Goal: Task Accomplishment & Management: Manage account settings

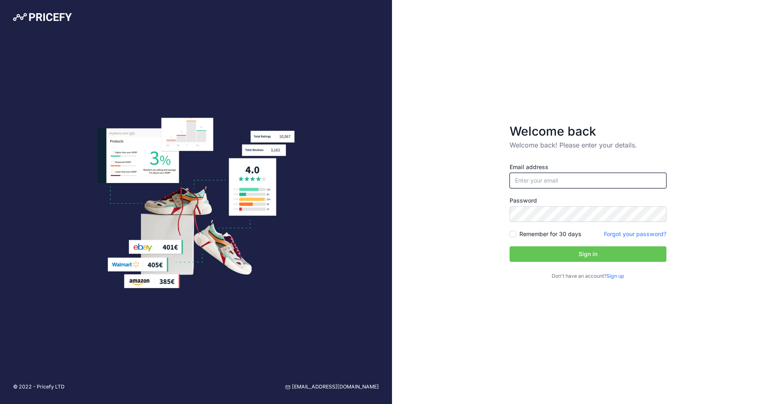
type input "[EMAIL_ADDRESS][DOMAIN_NAME]"
click at [603, 254] on button "Sign in" at bounding box center [588, 254] width 157 height 16
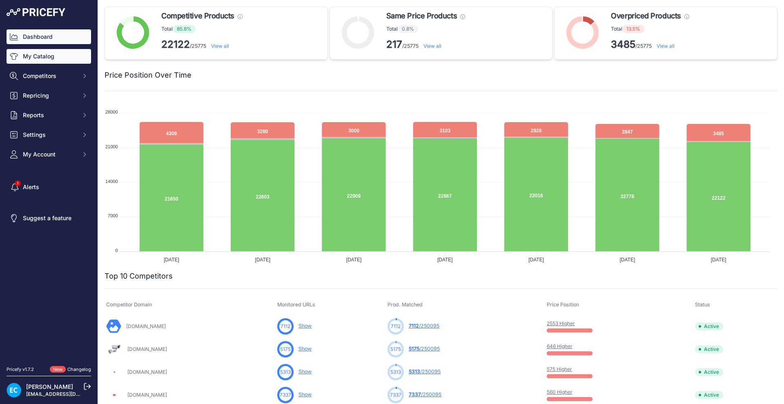
click at [48, 57] on link "My Catalog" at bounding box center [49, 56] width 85 height 15
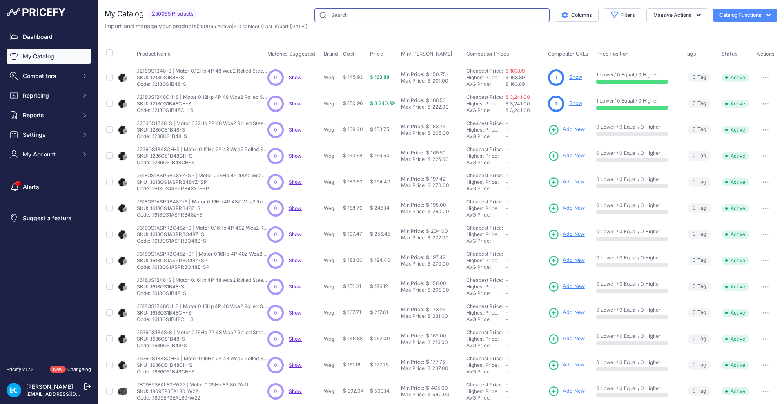
click at [350, 11] on input "text" at bounding box center [432, 15] width 235 height 14
paste input "SSW900D0365T5E3B"
type input "SSW900D0365T5E3B"
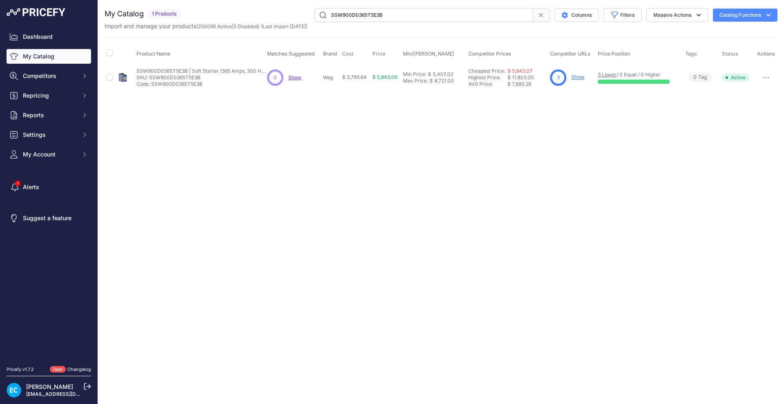
click at [404, 140] on div "Close You are not connected to the internet." at bounding box center [441, 202] width 686 height 404
click at [579, 78] on link "Show" at bounding box center [578, 77] width 13 height 6
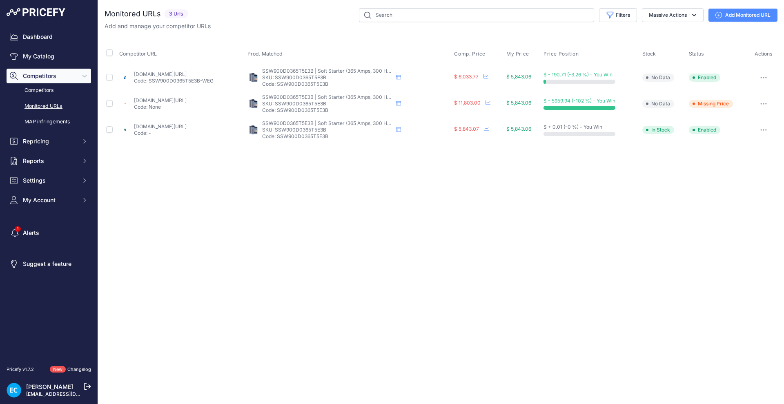
click at [664, 240] on div "Close You are not connected to the internet." at bounding box center [441, 202] width 686 height 404
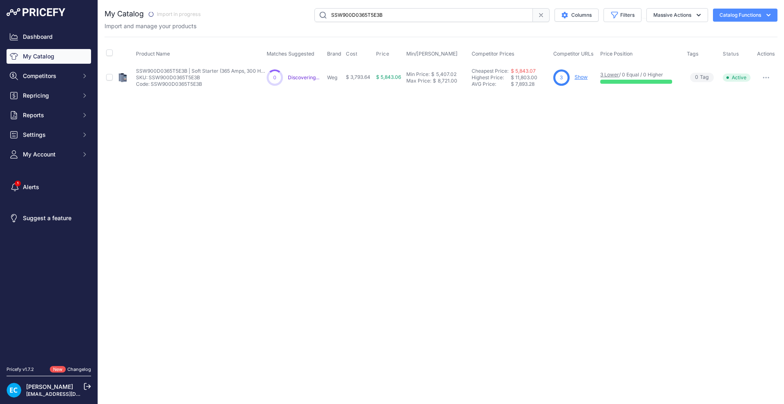
click at [502, 192] on div "Close You are not connected to the internet." at bounding box center [441, 202] width 686 height 404
click at [768, 77] on icon "button" at bounding box center [766, 78] width 7 height 2
click at [751, 94] on button "Disable" at bounding box center [750, 94] width 52 height 13
click at [383, 16] on input "SSW900D0365T5E3B" at bounding box center [424, 15] width 219 height 14
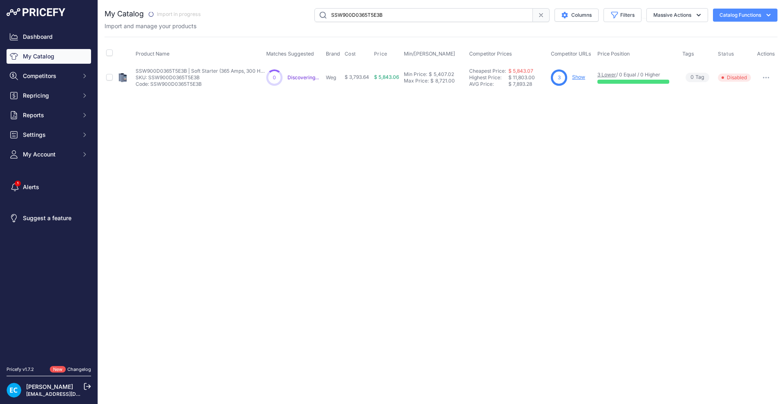
paste input "12T5E4"
click at [323, 14] on input "SSW900D0312T5E4B" at bounding box center [424, 15] width 219 height 14
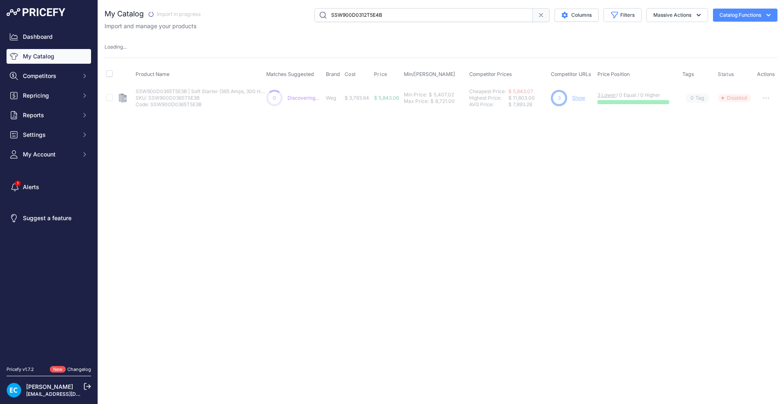
click at [352, 12] on input "SSW900D0312T5E4B" at bounding box center [424, 15] width 219 height 14
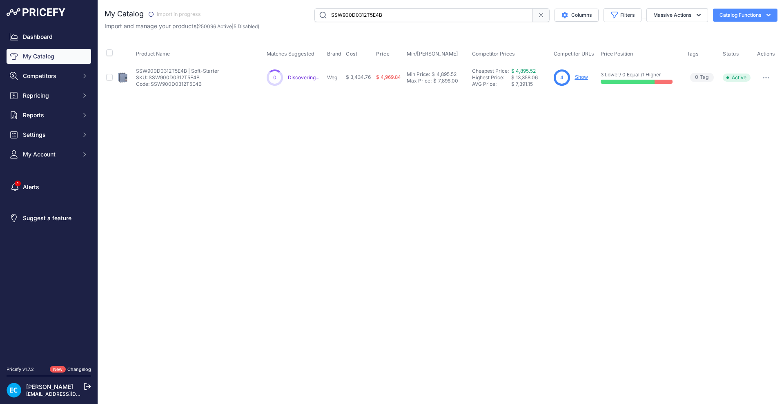
click at [337, 154] on div "Close You are not connected to the internet." at bounding box center [441, 202] width 686 height 404
click at [687, 152] on div "Close You are not connected to the internet." at bounding box center [441, 202] width 686 height 404
click at [768, 77] on icon "button" at bounding box center [766, 78] width 7 height 2
click at [751, 93] on button "Disable" at bounding box center [750, 94] width 52 height 13
click at [373, 22] on input "SSW900D0312T5E4B" at bounding box center [424, 15] width 219 height 14
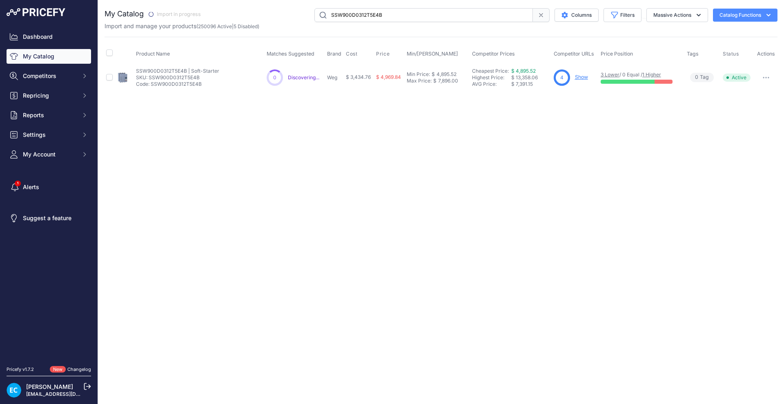
click at [373, 22] on input "SSW900D0312T5E4B" at bounding box center [424, 15] width 219 height 14
click at [373, 16] on input "SSW900D0312T5E4B" at bounding box center [424, 15] width 219 height 14
paste input "3"
click at [425, 228] on div "Close You are not connected to the internet." at bounding box center [441, 202] width 686 height 404
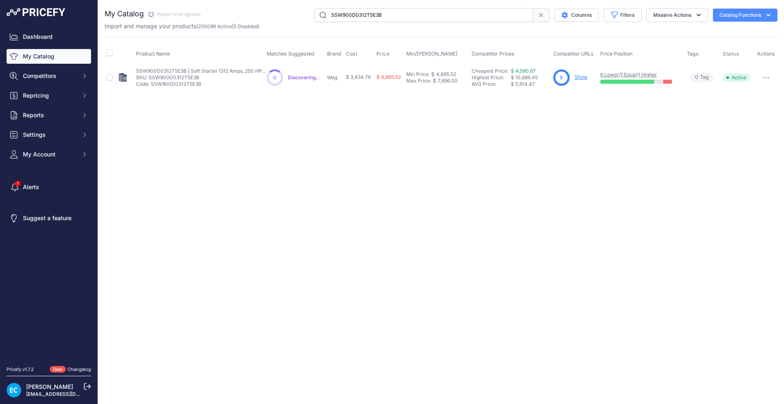
click at [627, 203] on div "Close You are not connected to the internet." at bounding box center [441, 202] width 686 height 404
click at [767, 75] on button "button" at bounding box center [766, 77] width 16 height 11
click at [748, 93] on button "Disable" at bounding box center [750, 94] width 52 height 13
click at [367, 16] on input "SSW900D0312T5E3B" at bounding box center [424, 15] width 219 height 14
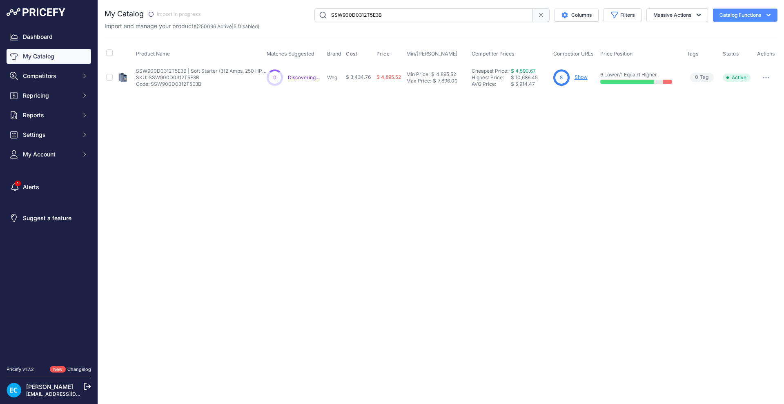
paste input "255T5E4"
click at [768, 78] on icon "button" at bounding box center [766, 78] width 7 height 2
click at [746, 93] on button "Disable" at bounding box center [750, 94] width 52 height 13
click at [370, 17] on input "SSW900D0255T5E4B" at bounding box center [424, 15] width 219 height 14
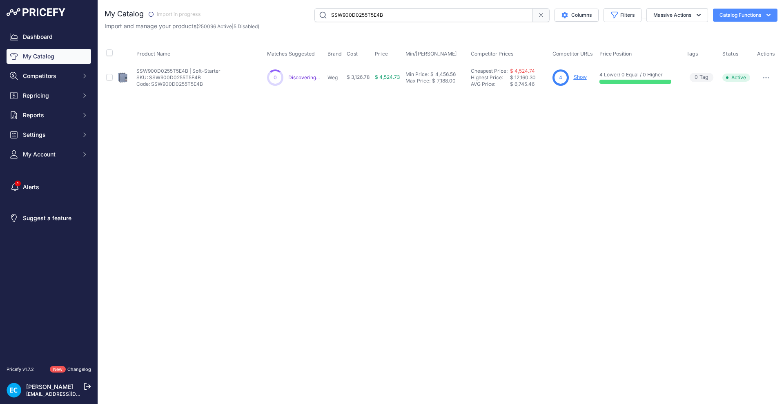
paste input "3"
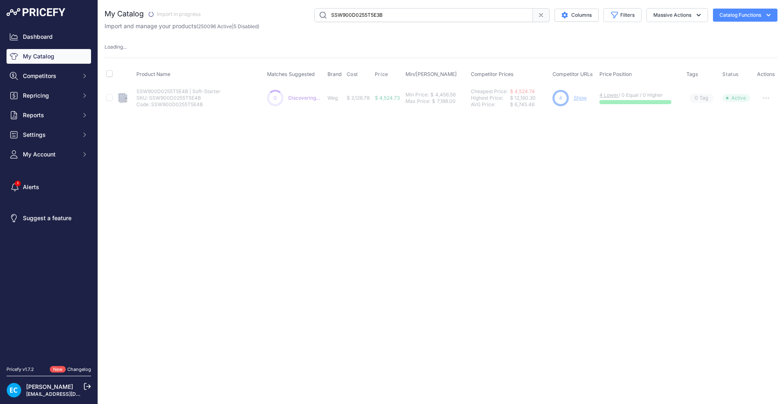
click at [613, 170] on div "Close You are not connected to the internet." at bounding box center [441, 202] width 686 height 404
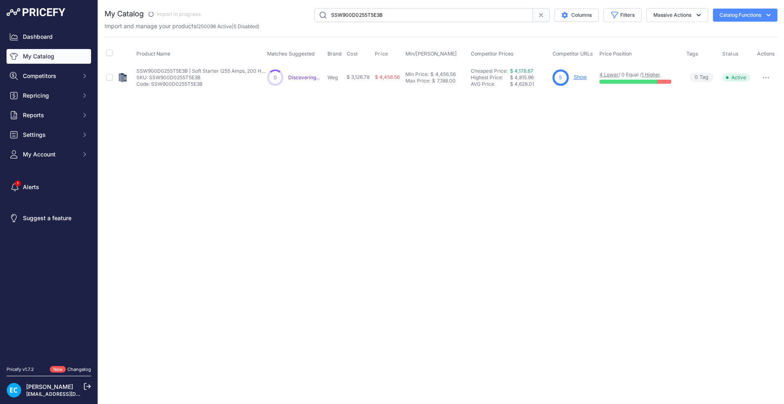
click at [583, 159] on div "Close You are not connected to the internet." at bounding box center [441, 202] width 686 height 404
click at [762, 78] on button "button" at bounding box center [766, 77] width 16 height 11
click at [737, 92] on button "Disable" at bounding box center [750, 94] width 52 height 13
click at [412, 14] on input "SSW900D0255T5E3B" at bounding box center [424, 15] width 219 height 14
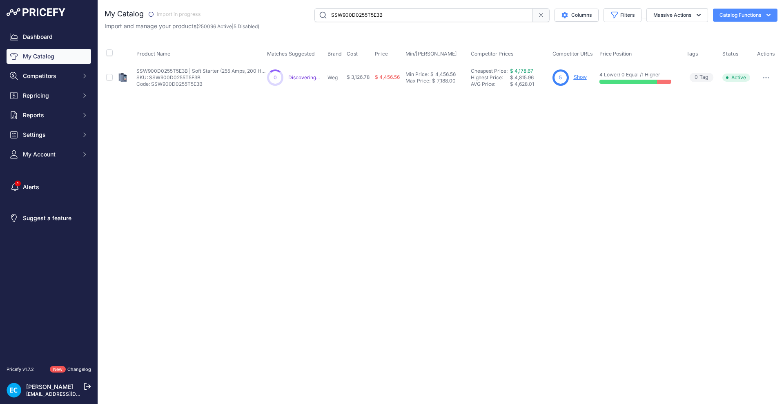
paste input "A0017T5E2"
click at [766, 74] on button "button" at bounding box center [766, 77] width 16 height 11
click at [748, 93] on button "Disable" at bounding box center [750, 94] width 52 height 13
click at [355, 13] on input "SSW900A0017T5E2B" at bounding box center [424, 15] width 219 height 14
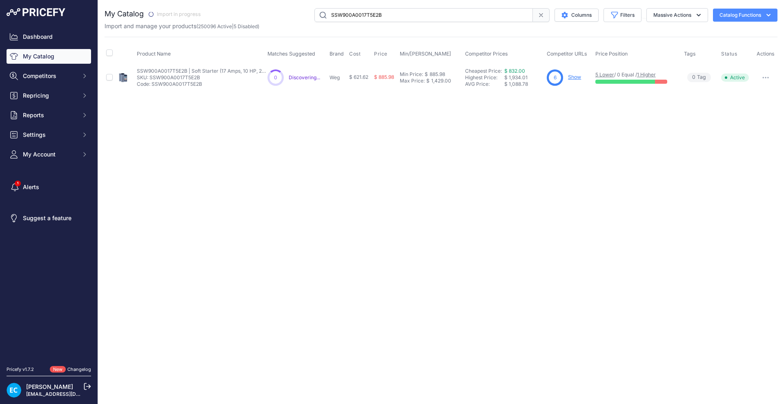
paste input "24"
click at [653, 160] on div "Close You are not connected to the internet." at bounding box center [441, 202] width 686 height 404
click at [364, 208] on div "Close You are not connected to the internet." at bounding box center [441, 202] width 686 height 404
click at [762, 76] on button "button" at bounding box center [766, 77] width 16 height 11
click at [739, 92] on button "Disable" at bounding box center [750, 94] width 52 height 13
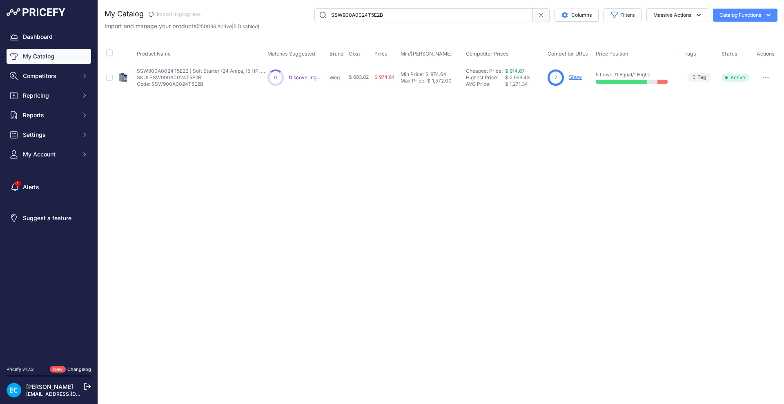
click at [326, 13] on input "SSW900A0024T5E2B" at bounding box center [424, 15] width 219 height 14
paste input "30"
click at [558, 156] on div "Close You are not connected to the internet." at bounding box center [441, 202] width 686 height 404
click at [763, 75] on button "button" at bounding box center [766, 77] width 16 height 11
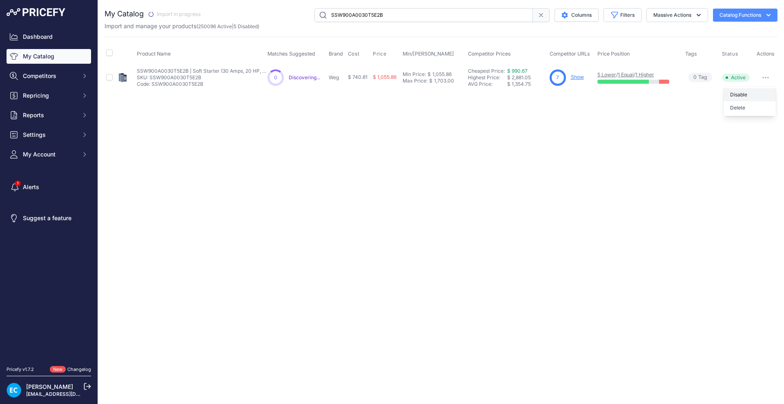
click at [747, 88] on button "Disable" at bounding box center [750, 94] width 52 height 13
click at [346, 16] on input "SSW900A0030T5E2B" at bounding box center [424, 15] width 219 height 14
paste input "B0045"
click at [639, 165] on div "Close You are not connected to the internet." at bounding box center [441, 202] width 686 height 404
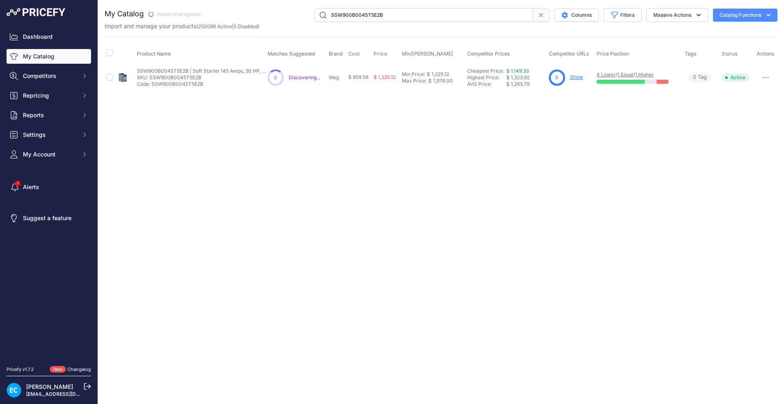
click at [767, 80] on button "button" at bounding box center [766, 77] width 16 height 11
click at [749, 92] on button "Disable" at bounding box center [750, 94] width 52 height 13
click at [653, 213] on div "Close You are not connected to the internet." at bounding box center [441, 202] width 686 height 404
click at [369, 24] on div "Import and manage your products ( 250096 Active | 5 Disabled )" at bounding box center [441, 26] width 673 height 8
click at [370, 16] on input "SSW900B0045T5E2B" at bounding box center [424, 15] width 219 height 14
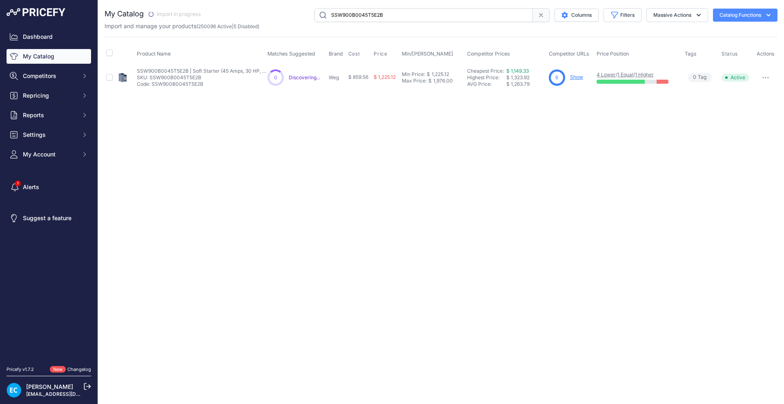
click at [370, 16] on input "SSW900B0045T5E2B" at bounding box center [424, 15] width 219 height 14
paste input "61"
click at [766, 79] on button "button" at bounding box center [766, 77] width 16 height 11
click at [748, 98] on button "Disable" at bounding box center [750, 94] width 52 height 13
click at [386, 17] on input "SSW900B0061T5E2B" at bounding box center [424, 15] width 219 height 14
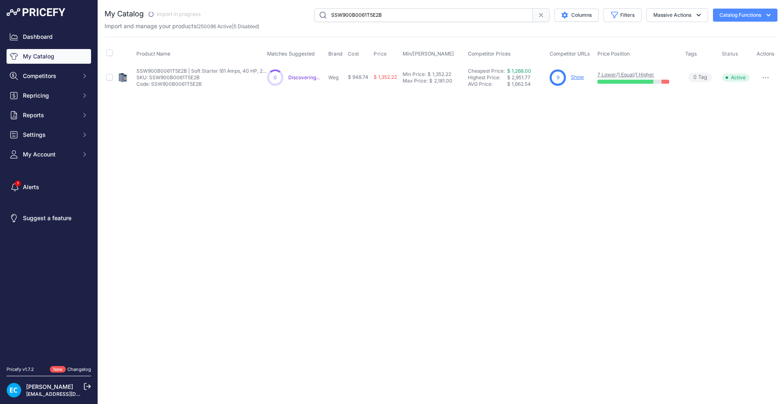
click at [386, 17] on input "SSW900B0061T5E2B" at bounding box center [424, 15] width 219 height 14
paste input "85"
click at [607, 171] on div "Close You are not connected to the internet." at bounding box center [441, 202] width 686 height 404
click at [770, 78] on button "button" at bounding box center [766, 77] width 16 height 11
click at [758, 92] on button "Disable" at bounding box center [750, 94] width 52 height 13
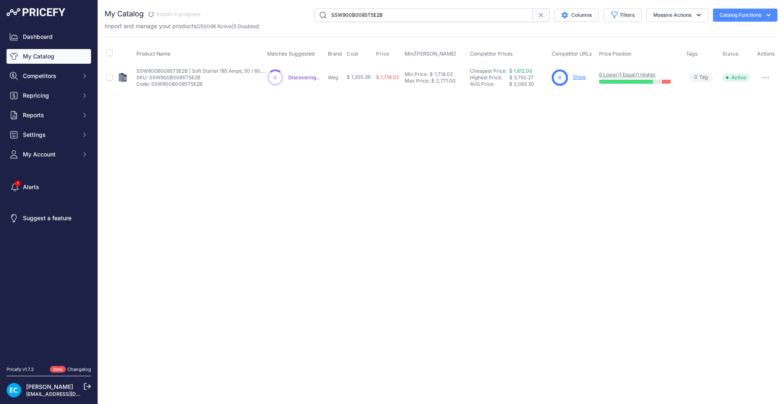
click at [358, 14] on input "SSW900B0085T5E2B" at bounding box center [424, 15] width 219 height 14
click at [405, 171] on div "Close You are not connected to the internet." at bounding box center [441, 202] width 686 height 404
click at [366, 20] on input "SSW900B0085T5E2B" at bounding box center [424, 15] width 219 height 14
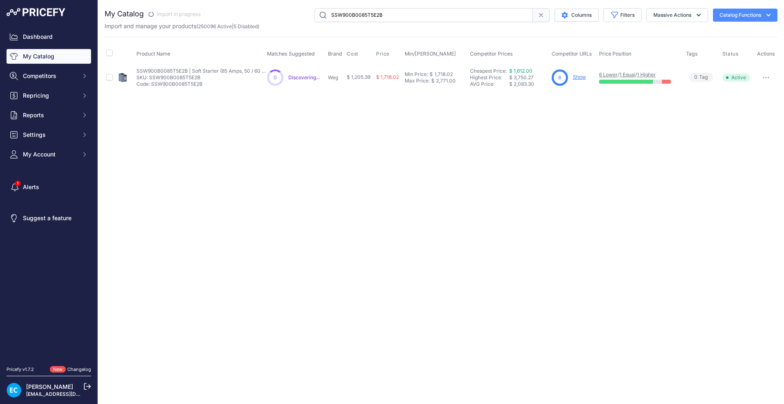
click at [366, 20] on input "SSW900B0085T5E2B" at bounding box center [424, 15] width 219 height 14
paste input "10"
click at [587, 211] on div "Close You are not connected to the internet." at bounding box center [441, 202] width 686 height 404
click at [770, 78] on button "button" at bounding box center [766, 77] width 16 height 11
click at [757, 95] on button "Disable" at bounding box center [750, 94] width 52 height 13
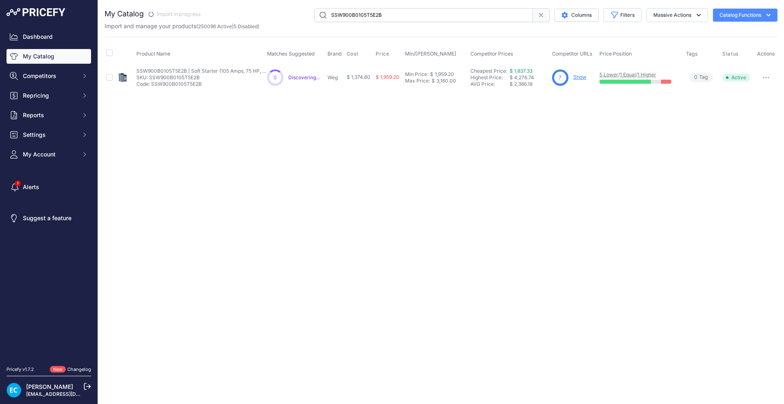
click at [346, 232] on div "Close You are not connected to the internet." at bounding box center [441, 202] width 686 height 404
click at [373, 18] on input "SSW900B0105T5E2B" at bounding box center [424, 15] width 219 height 14
paste input "C0130"
click at [769, 78] on button "button" at bounding box center [766, 77] width 16 height 11
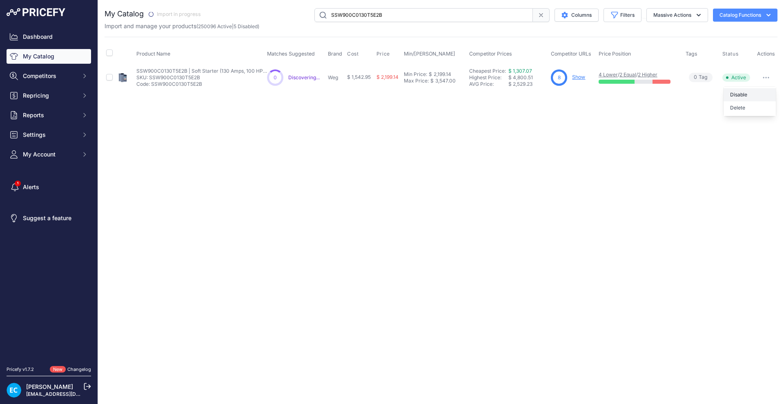
click at [757, 92] on button "Disable" at bounding box center [750, 94] width 52 height 13
click at [393, 14] on input "SSW900C0130T5E2B" at bounding box center [424, 15] width 219 height 14
paste input "71"
click at [529, 199] on div "Close You are not connected to the internet." at bounding box center [441, 202] width 686 height 404
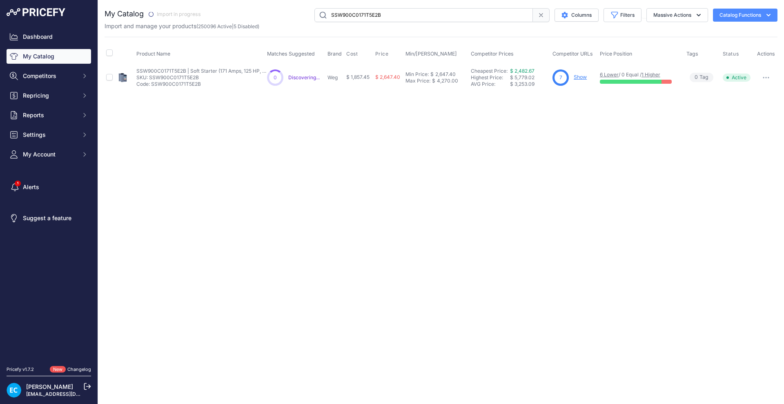
click at [767, 76] on button "button" at bounding box center [766, 77] width 16 height 11
click at [755, 93] on button "Disable" at bounding box center [750, 94] width 52 height 13
click at [346, 13] on input "SSW900C0171T5E2B" at bounding box center [424, 15] width 219 height 14
paste input "200"
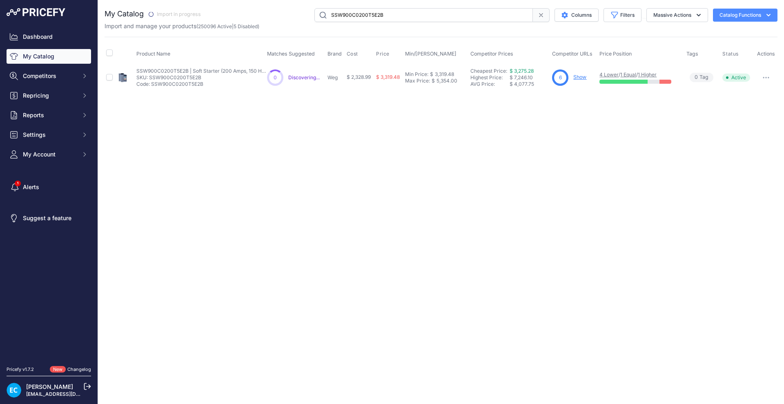
click at [626, 181] on div "Close You are not connected to the internet." at bounding box center [441, 202] width 686 height 404
click at [536, 206] on div "Close You are not connected to the internet." at bounding box center [441, 202] width 686 height 404
click at [766, 77] on icon "button" at bounding box center [766, 78] width 7 height 2
click at [750, 92] on button "Disable" at bounding box center [750, 94] width 52 height 13
click at [373, 15] on input "SSW900C0200T5E2B" at bounding box center [424, 15] width 219 height 14
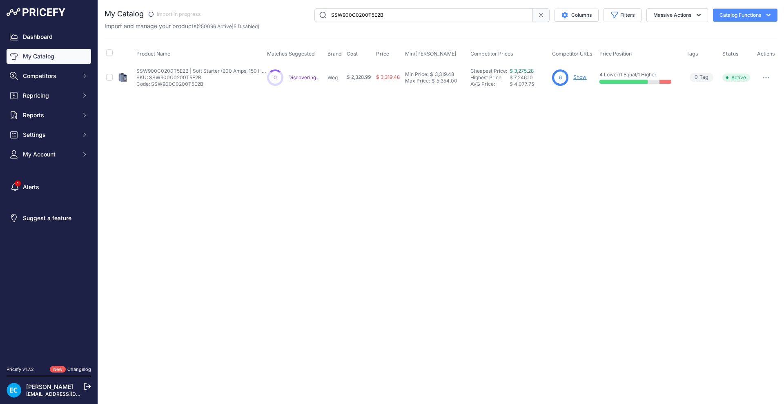
click at [373, 15] on input "SSW900C0200T5E2B" at bounding box center [424, 15] width 219 height 14
paste input "D0255T5E3"
click at [604, 175] on div "Close You are not connected to the internet." at bounding box center [441, 202] width 686 height 404
click at [763, 77] on icon "button" at bounding box center [766, 78] width 7 height 2
click at [751, 94] on button "Disable" at bounding box center [750, 94] width 52 height 13
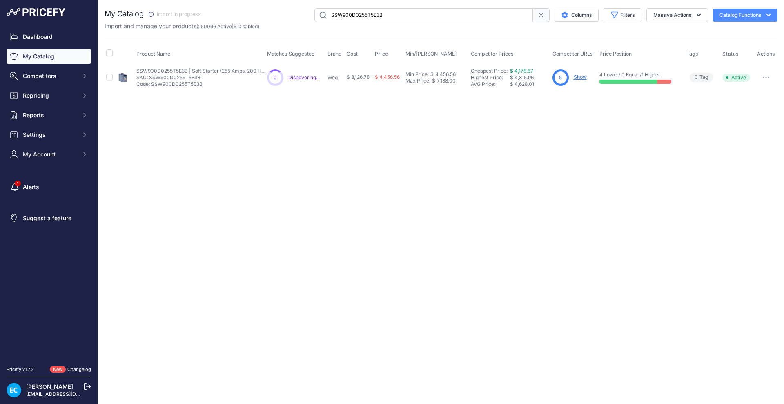
click at [366, 17] on input "SSW900D0255T5E3B" at bounding box center [424, 15] width 219 height 14
paste input "4"
click at [382, 180] on div "Close You are not connected to the internet." at bounding box center [441, 202] width 686 height 404
click at [771, 78] on button "button" at bounding box center [766, 77] width 16 height 11
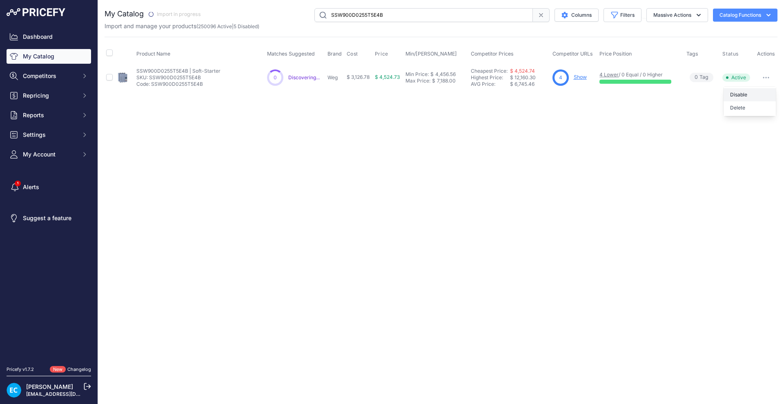
click at [757, 91] on button "Disable" at bounding box center [750, 94] width 52 height 13
click at [340, 14] on input "SSW900D0255T5E4B" at bounding box center [424, 15] width 219 height 14
paste input "312T5E3"
click at [505, 263] on div "Close You are not connected to the internet." at bounding box center [441, 202] width 686 height 404
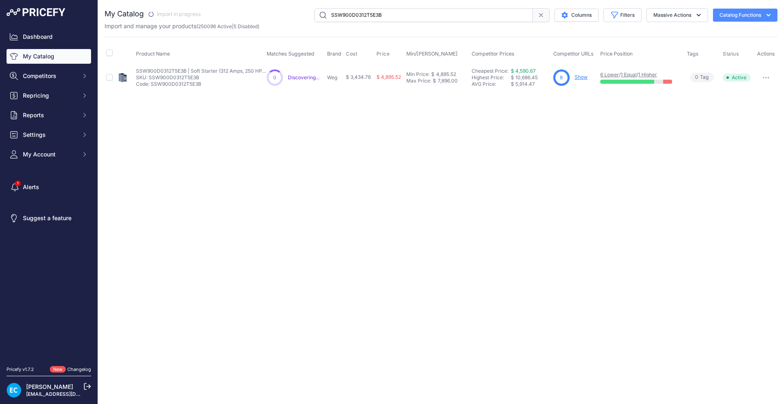
click at [767, 72] on button "button" at bounding box center [766, 77] width 16 height 11
click at [738, 98] on button "Disable" at bounding box center [750, 94] width 52 height 13
click at [672, 199] on div "Close You are not connected to the internet." at bounding box center [441, 202] width 686 height 404
click at [431, 21] on input "SSW900D0312T5E3B" at bounding box center [424, 15] width 219 height 14
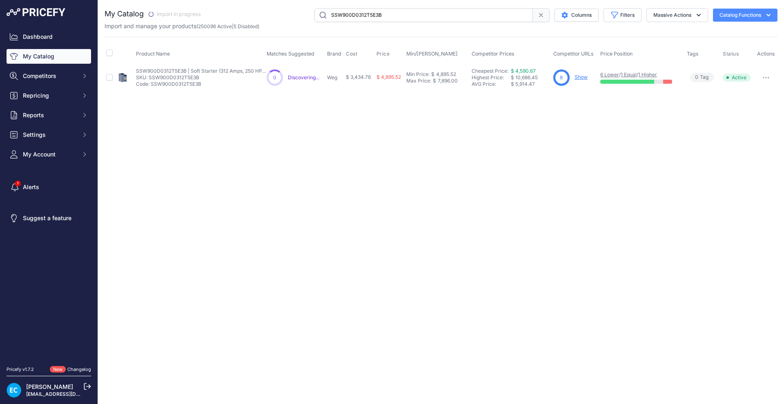
paste input "4"
click at [511, 159] on div "Close You are not connected to the internet." at bounding box center [441, 202] width 686 height 404
click at [767, 78] on icon "button" at bounding box center [766, 77] width 1 height 1
click at [750, 93] on button "Disable" at bounding box center [750, 94] width 52 height 13
click at [328, 191] on div "Close You are not connected to the internet." at bounding box center [441, 202] width 686 height 404
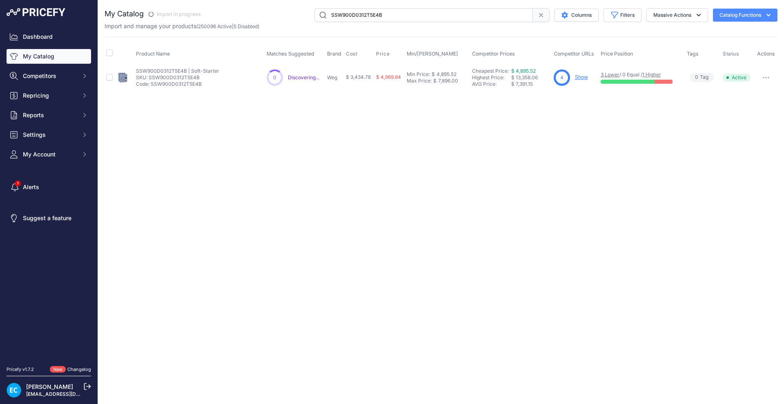
click at [347, 25] on div "Import and manage your products ( 250096 Active | 5 Disabled )" at bounding box center [441, 26] width 673 height 8
click at [348, 22] on div "Import and manage your products ( 250096 Active | 5 Disabled )" at bounding box center [441, 26] width 673 height 8
click at [348, 19] on input "SSW900D0312T5E4B" at bounding box center [424, 15] width 219 height 14
paste input "65T5E3"
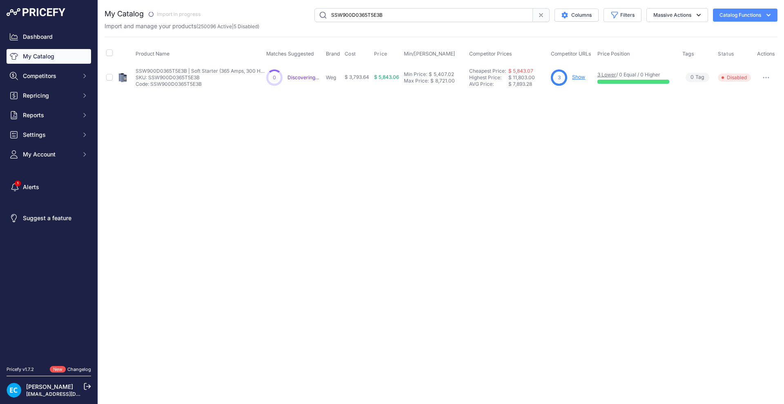
click at [403, 201] on div "Close You are not connected to the internet." at bounding box center [441, 202] width 686 height 404
click at [538, 237] on div "Close You are not connected to the internet." at bounding box center [441, 202] width 686 height 404
click at [766, 80] on button "button" at bounding box center [766, 77] width 16 height 11
click at [688, 202] on div "Close You are not connected to the internet." at bounding box center [441, 202] width 686 height 404
click at [561, 141] on div "Close You are not connected to the internet." at bounding box center [441, 202] width 686 height 404
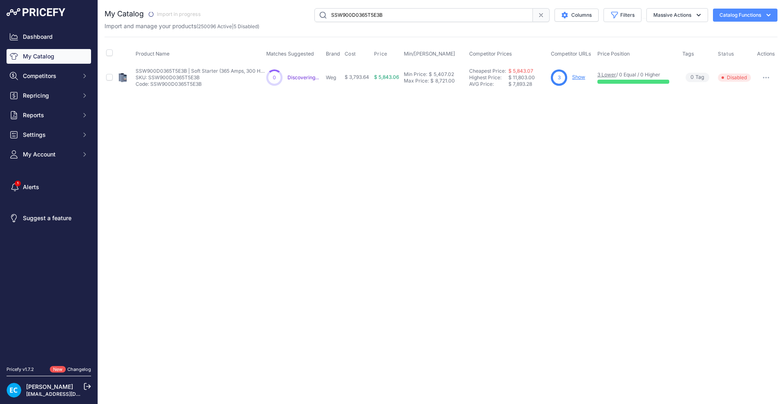
click at [768, 79] on button "button" at bounding box center [766, 77] width 16 height 11
click at [355, 16] on input "SSW900D0365T5E3B" at bounding box center [424, 15] width 219 height 14
paste input "4"
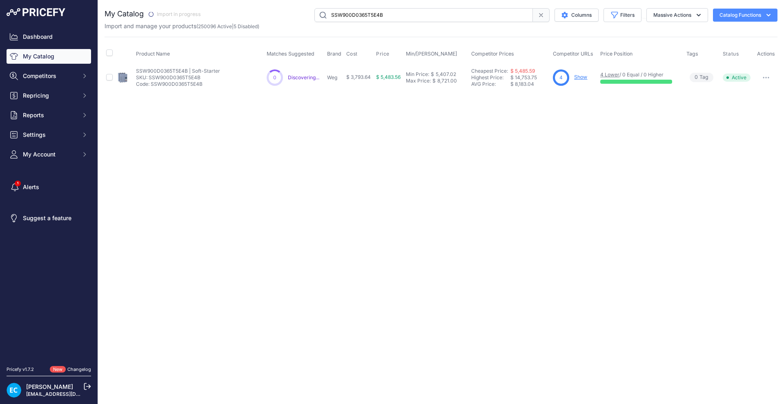
click at [764, 77] on icon "button" at bounding box center [766, 78] width 7 height 2
click at [755, 90] on button "Disable" at bounding box center [750, 94] width 52 height 13
click at [431, 275] on div "Close You are not connected to the internet." at bounding box center [441, 202] width 686 height 404
click at [355, 13] on input "SSW900D0365T5E4B" at bounding box center [424, 15] width 219 height 14
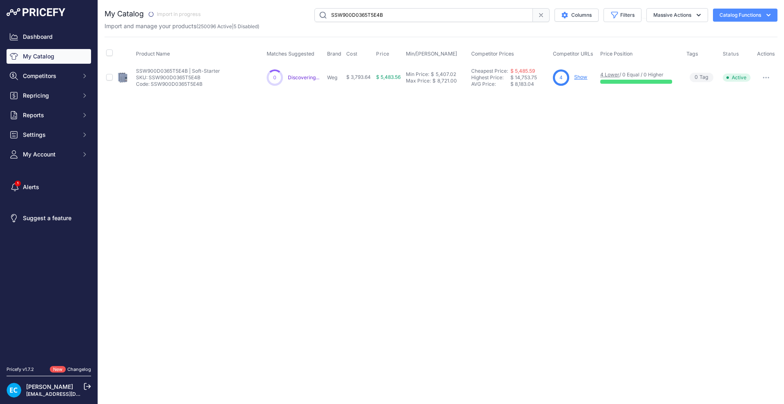
click at [771, 82] on button "button" at bounding box center [766, 77] width 16 height 11
click at [758, 92] on button "Disable" at bounding box center [750, 94] width 52 height 13
click at [400, 19] on input "SSW900D0365T5E4B" at bounding box center [424, 15] width 219 height 14
paste input "412T5E3"
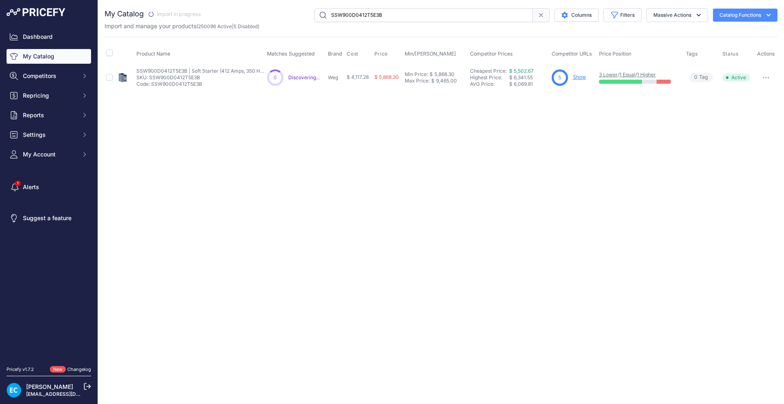
click at [765, 76] on button "button" at bounding box center [766, 77] width 16 height 11
click at [748, 95] on button "Disable" at bounding box center [750, 94] width 52 height 13
click at [481, 196] on div "Close You are not connected to the internet." at bounding box center [441, 202] width 686 height 404
click at [763, 77] on icon "button" at bounding box center [766, 78] width 7 height 2
click at [737, 95] on button "Disable" at bounding box center [750, 94] width 52 height 13
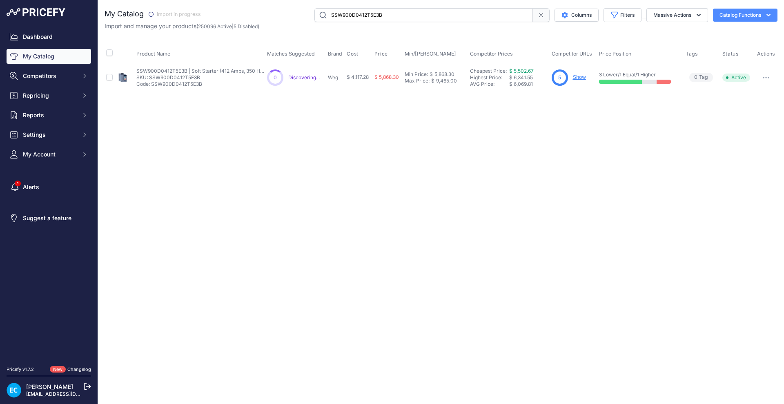
click at [642, 145] on div "Close You are not connected to the internet." at bounding box center [441, 202] width 686 height 404
click at [340, 17] on input "SSW900D0412T5E3B" at bounding box center [424, 15] width 219 height 14
paste input "4"
click at [325, 12] on input "SSW900D0412T5E4B" at bounding box center [424, 15] width 219 height 14
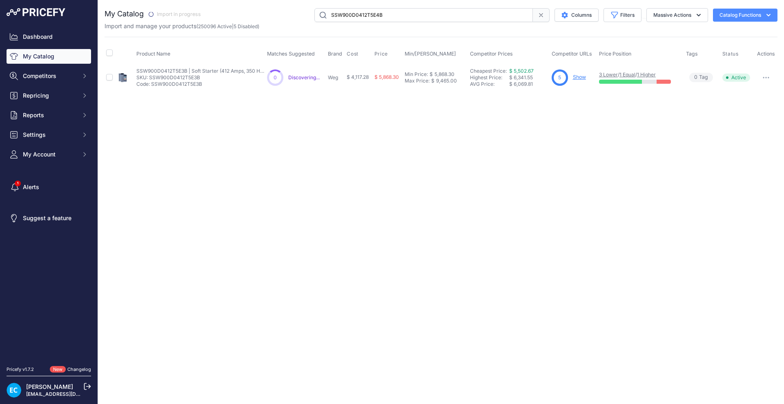
click at [321, 15] on input "SSW900D0412T5E4B" at bounding box center [424, 15] width 219 height 14
click at [380, 214] on div "Close You are not connected to the internet." at bounding box center [441, 202] width 686 height 404
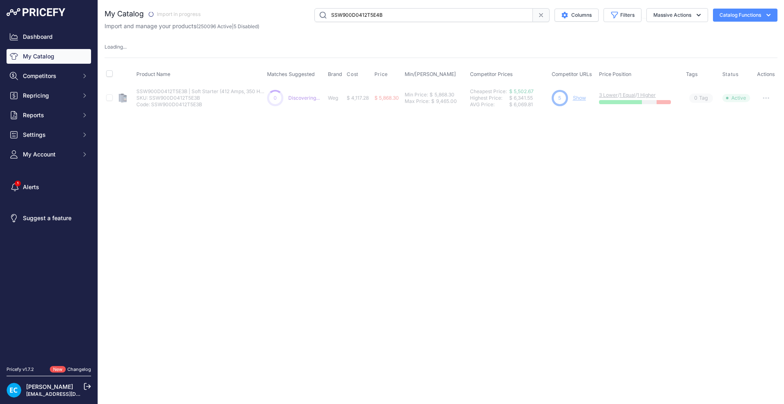
click at [389, 9] on input "SSW900D0412T5E4B" at bounding box center [424, 15] width 219 height 14
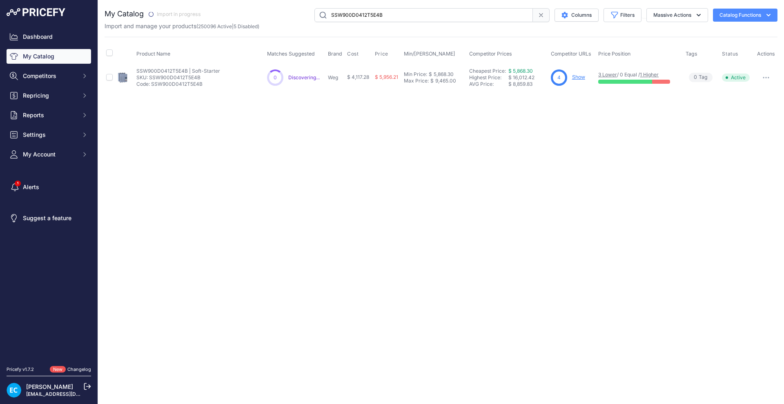
click at [552, 152] on div "Close You are not connected to the internet." at bounding box center [441, 202] width 686 height 404
click at [503, 211] on div "Close You are not connected to the internet." at bounding box center [441, 202] width 686 height 404
click at [771, 80] on button "button" at bounding box center [766, 77] width 16 height 11
click at [748, 96] on button "Disable" at bounding box center [750, 94] width 52 height 13
click at [771, 76] on button "button" at bounding box center [766, 77] width 16 height 11
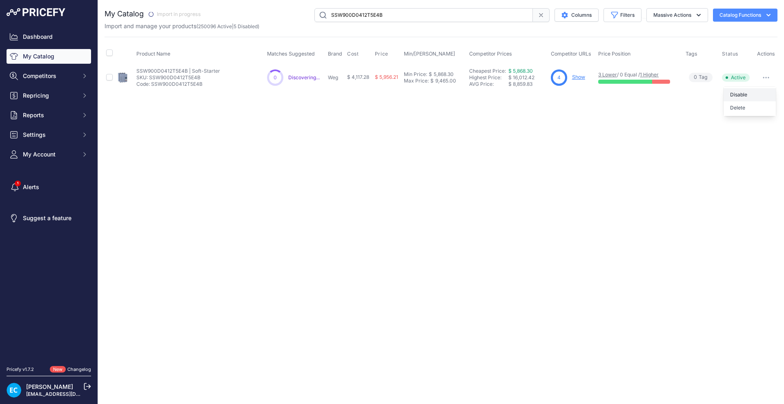
click at [755, 92] on button "Disable" at bounding box center [750, 94] width 52 height 13
click at [361, 14] on input "SSW900D0412T5E4B" at bounding box center [424, 15] width 219 height 14
click at [395, 17] on input "SSW900D0412T5E4B" at bounding box center [424, 15] width 219 height 14
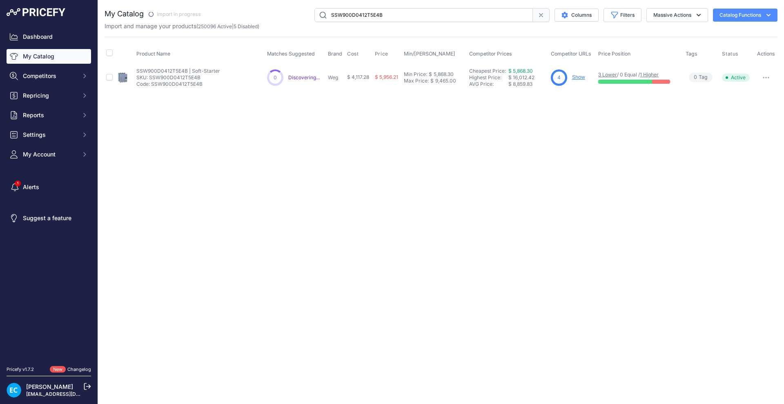
click at [374, 15] on input "SSW900D0412T5E4B" at bounding box center [424, 15] width 219 height 14
paste input "E0480T5E3"
click at [613, 217] on div "Close You are not connected to the internet." at bounding box center [441, 202] width 686 height 404
click at [768, 75] on button "button" at bounding box center [766, 77] width 16 height 11
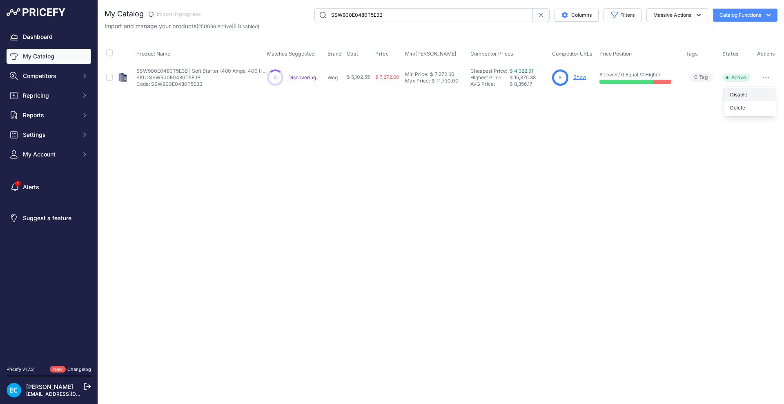
click at [738, 92] on button "Disable" at bounding box center [750, 94] width 52 height 13
click at [768, 77] on icon "button" at bounding box center [766, 78] width 7 height 2
click at [749, 91] on button "Disable" at bounding box center [750, 94] width 52 height 13
click at [659, 147] on div "Close You are not connected to the internet." at bounding box center [441, 202] width 686 height 404
click at [422, 17] on input "SSW900E0480T5E3B" at bounding box center [424, 15] width 219 height 14
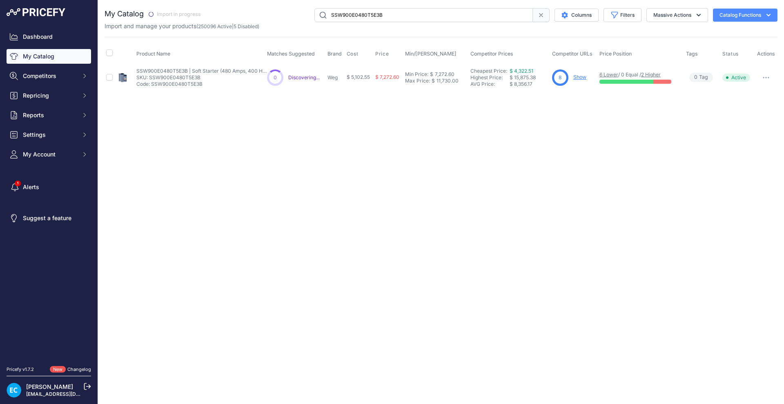
paste input "SSW900E0480T5E4B"
paste input "text"
click at [659, 184] on div "Close You are not connected to the internet." at bounding box center [441, 202] width 686 height 404
click at [552, 149] on div "Close You are not connected to the internet." at bounding box center [441, 202] width 686 height 404
click at [767, 78] on button "button" at bounding box center [766, 77] width 16 height 11
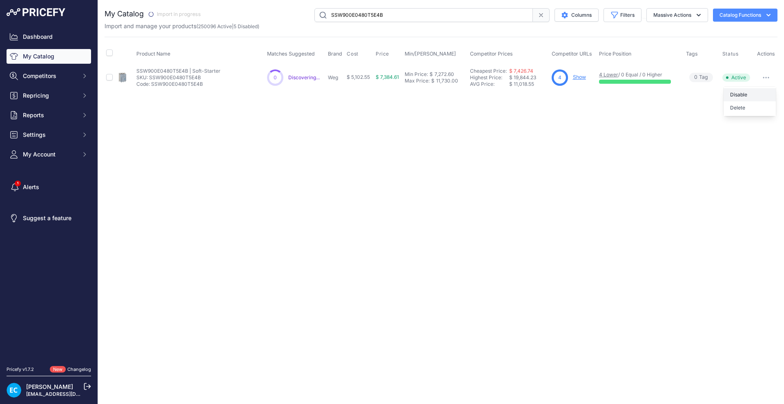
click at [746, 92] on button "Disable" at bounding box center [750, 94] width 52 height 13
click at [626, 147] on div "Close You are not connected to the internet." at bounding box center [441, 202] width 686 height 404
click at [769, 80] on button "button" at bounding box center [766, 77] width 16 height 11
click at [755, 93] on button "Disable" at bounding box center [750, 94] width 52 height 13
click at [359, 13] on input "SSW900E0480T5E4B" at bounding box center [424, 15] width 219 height 14
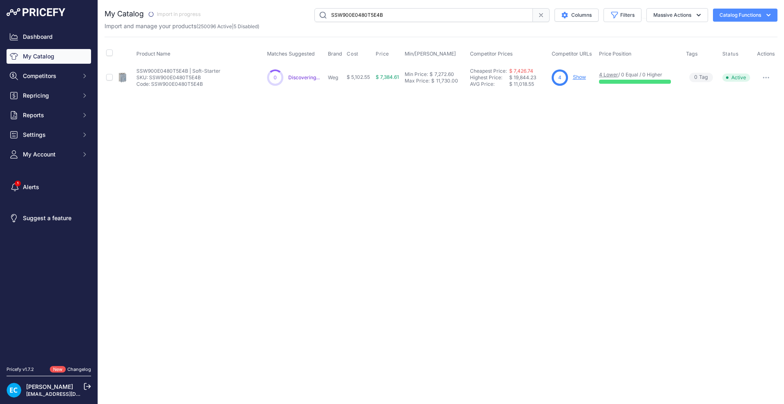
click at [359, 13] on input "SSW900E0480T5E4B" at bounding box center [424, 15] width 219 height 14
paste input "604T5E3"
click at [451, 231] on div "Close You are not connected to the internet." at bounding box center [441, 202] width 686 height 404
click at [766, 77] on icon "button" at bounding box center [766, 78] width 7 height 2
click at [757, 89] on button "Disable" at bounding box center [750, 94] width 52 height 13
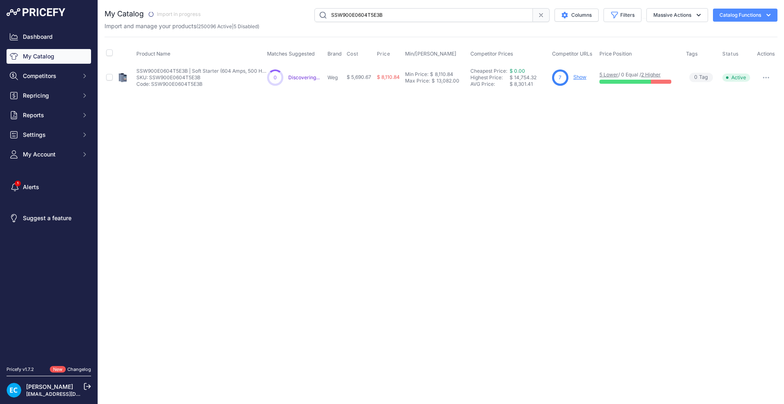
click at [341, 14] on input "SSW900E0604T5E3B" at bounding box center [424, 15] width 219 height 14
paste input "4"
click at [752, 156] on div "Close You are not connected to the internet." at bounding box center [441, 202] width 686 height 404
click at [765, 77] on icon "button" at bounding box center [766, 78] width 7 height 2
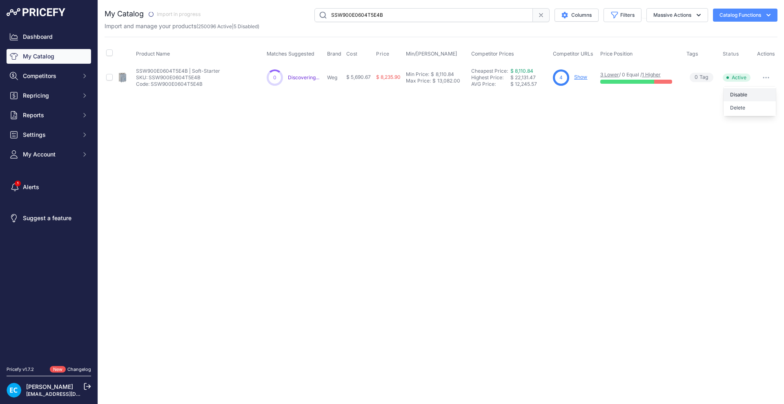
click at [755, 96] on button "Disable" at bounding box center [750, 94] width 52 height 13
click at [424, 177] on div "Close You are not connected to the internet." at bounding box center [441, 202] width 686 height 404
click at [715, 127] on div "Close You are not connected to the internet." at bounding box center [441, 202] width 686 height 404
click at [355, 397] on div "Close You are not connected to the internet." at bounding box center [441, 202] width 686 height 404
click at [384, 304] on div "Close You are not connected to the internet." at bounding box center [441, 202] width 686 height 404
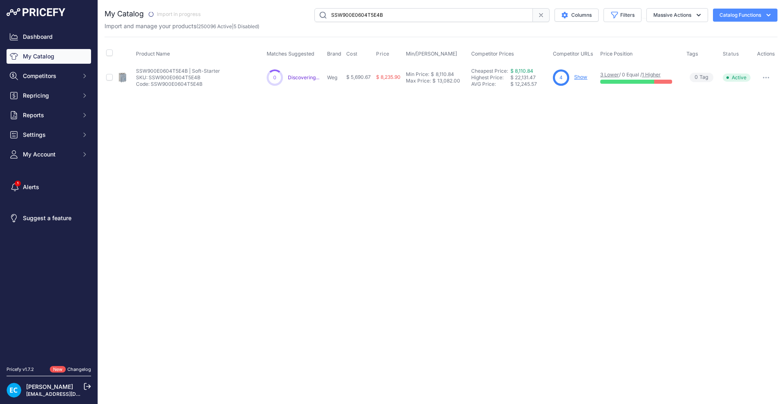
click at [386, 16] on input "SSW900E0604T5E4B" at bounding box center [424, 15] width 219 height 14
paste input "70T5E3"
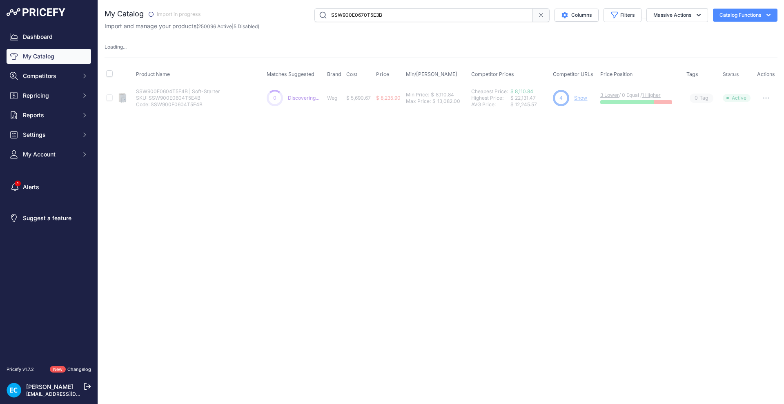
click at [456, 150] on div "Close You are not connected to the internet." at bounding box center [441, 202] width 686 height 404
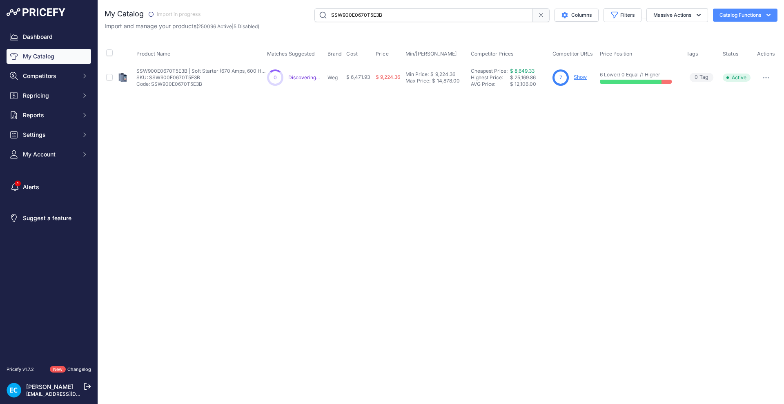
click at [765, 78] on button "button" at bounding box center [766, 77] width 16 height 11
click at [744, 96] on button "Disable" at bounding box center [750, 94] width 52 height 13
click at [473, 18] on input "SSW900E0670T5E3B" at bounding box center [424, 15] width 219 height 14
paste input "4"
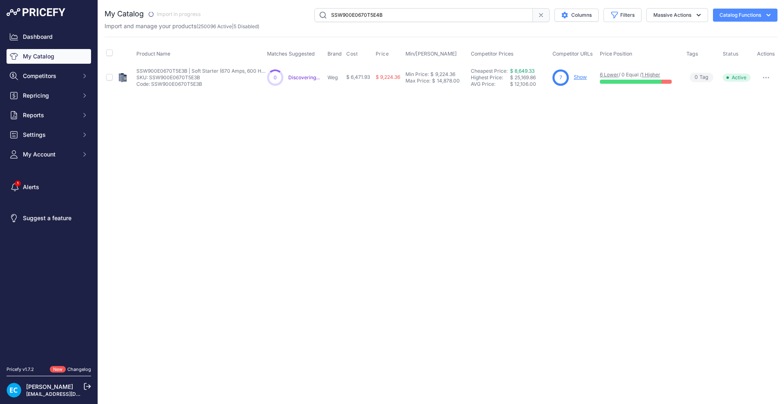
type input "SSW900E0670T5E4B"
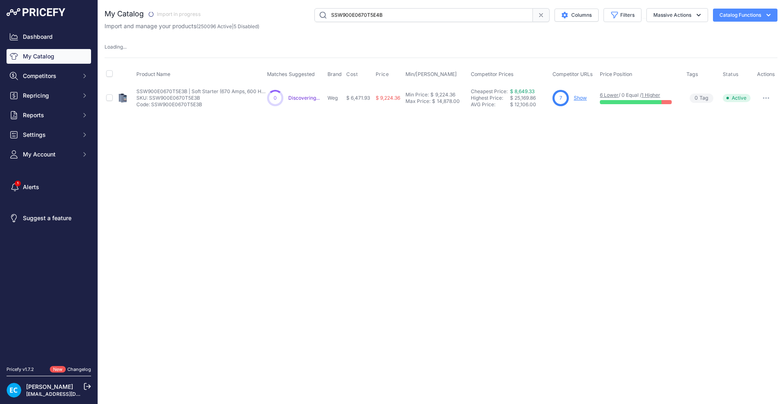
click at [776, 79] on table "Product Name Matches Suggested Brand Cost" at bounding box center [441, 88] width 673 height 47
click at [768, 99] on button "button" at bounding box center [766, 97] width 16 height 11
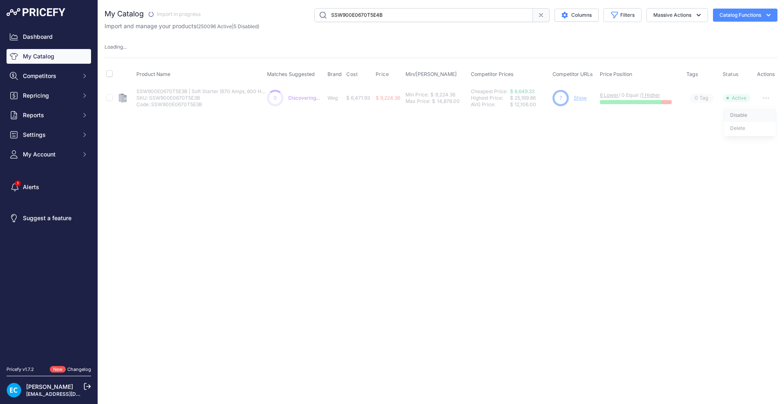
click at [764, 110] on button "Disable" at bounding box center [750, 115] width 52 height 13
click at [353, 12] on input "SSW900E0670T5E4B" at bounding box center [424, 15] width 219 height 14
click at [357, 195] on div "Close You are not connected to the internet." at bounding box center [441, 202] width 686 height 404
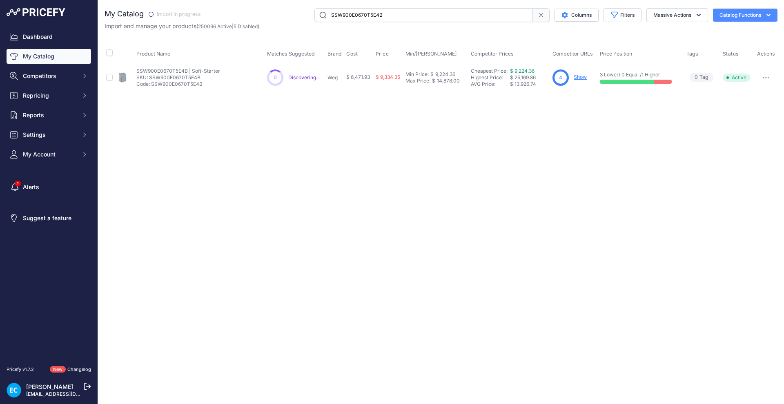
click at [770, 79] on button "button" at bounding box center [766, 77] width 16 height 11
click at [755, 93] on button "Disable" at bounding box center [750, 94] width 52 height 13
click at [653, 192] on div "Close You are not connected to the internet." at bounding box center [441, 202] width 686 height 404
click at [766, 81] on button "button" at bounding box center [766, 77] width 16 height 11
click at [756, 92] on button "Disable" at bounding box center [750, 94] width 52 height 13
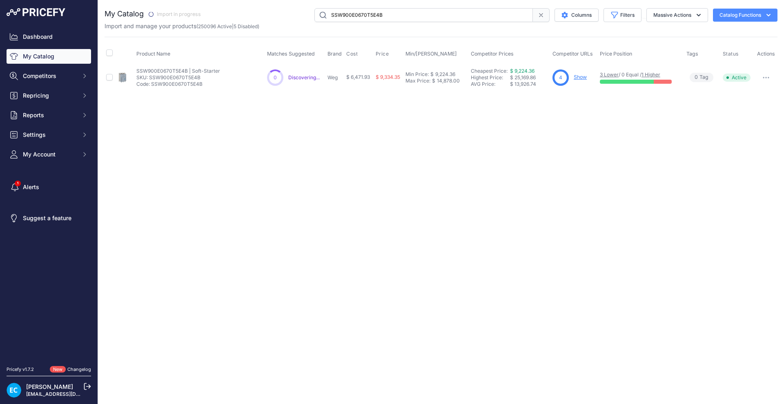
click at [396, 114] on div "Close You are not connected to the internet." at bounding box center [441, 202] width 686 height 404
